Goal: Information Seeking & Learning: Learn about a topic

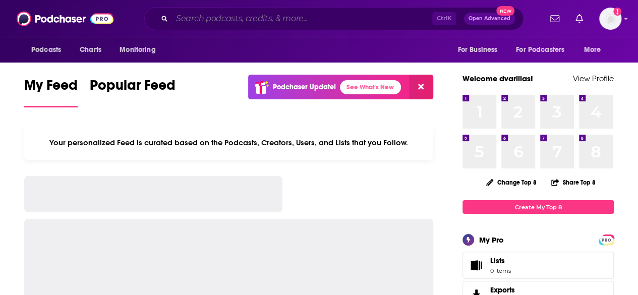
click at [198, 12] on input "Search podcasts, credits, & more..." at bounding box center [302, 19] width 260 height 16
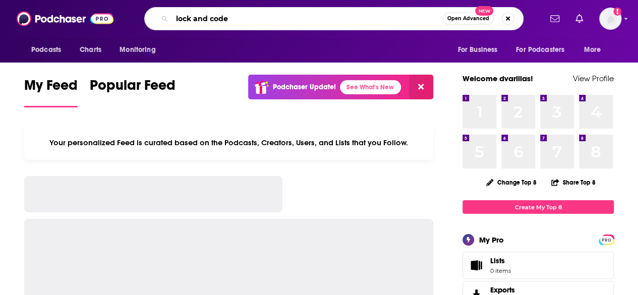
type input "lock and code"
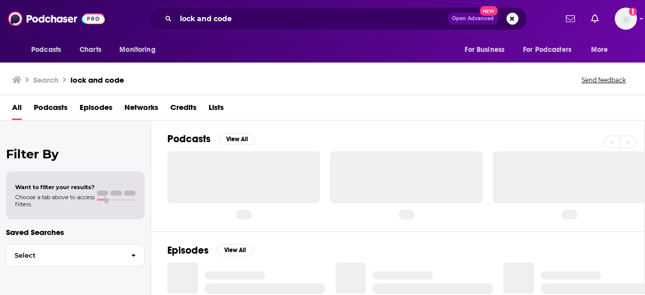
click at [52, 108] on span "Podcasts" at bounding box center [51, 109] width 34 height 21
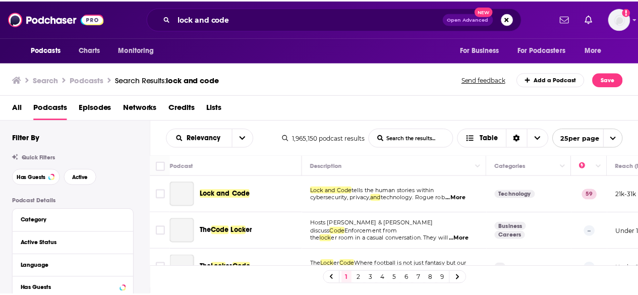
scroll to position [5, 0]
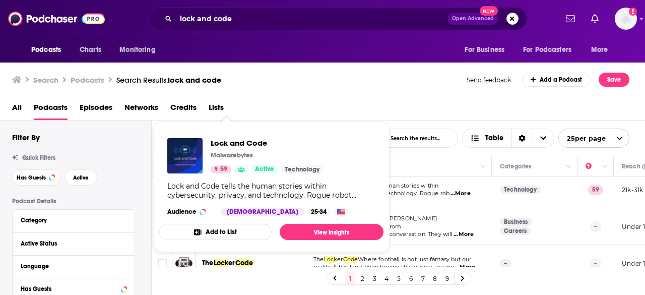
click at [224, 187] on div "Lock and Code tells the human stories within cybersecurity, privacy, and techno…" at bounding box center [271, 190] width 208 height 18
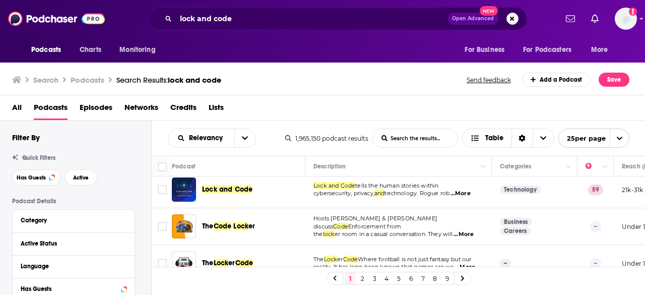
click at [446, 192] on span "technology. Rogue rob" at bounding box center [417, 193] width 65 height 7
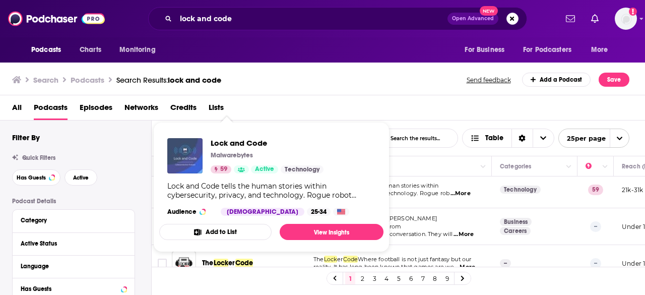
click at [197, 152] on img "Lock and Code" at bounding box center [184, 155] width 35 height 35
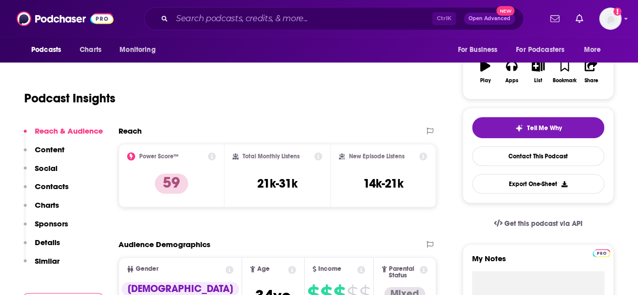
scroll to position [164, 0]
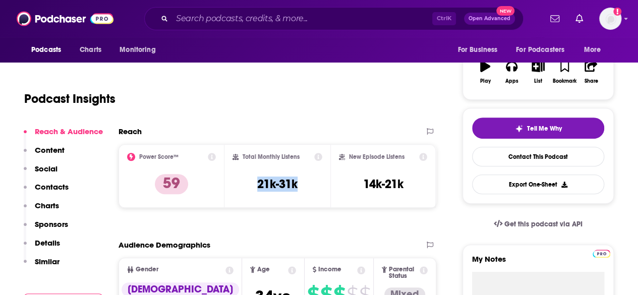
drag, startPoint x: 306, startPoint y: 179, endPoint x: 248, endPoint y: 185, distance: 57.7
click at [248, 185] on div "Total Monthly Listens 21k-31k" at bounding box center [277, 176] width 90 height 46
copy h3 "21k-31k"
